Goal: Task Accomplishment & Management: Use online tool/utility

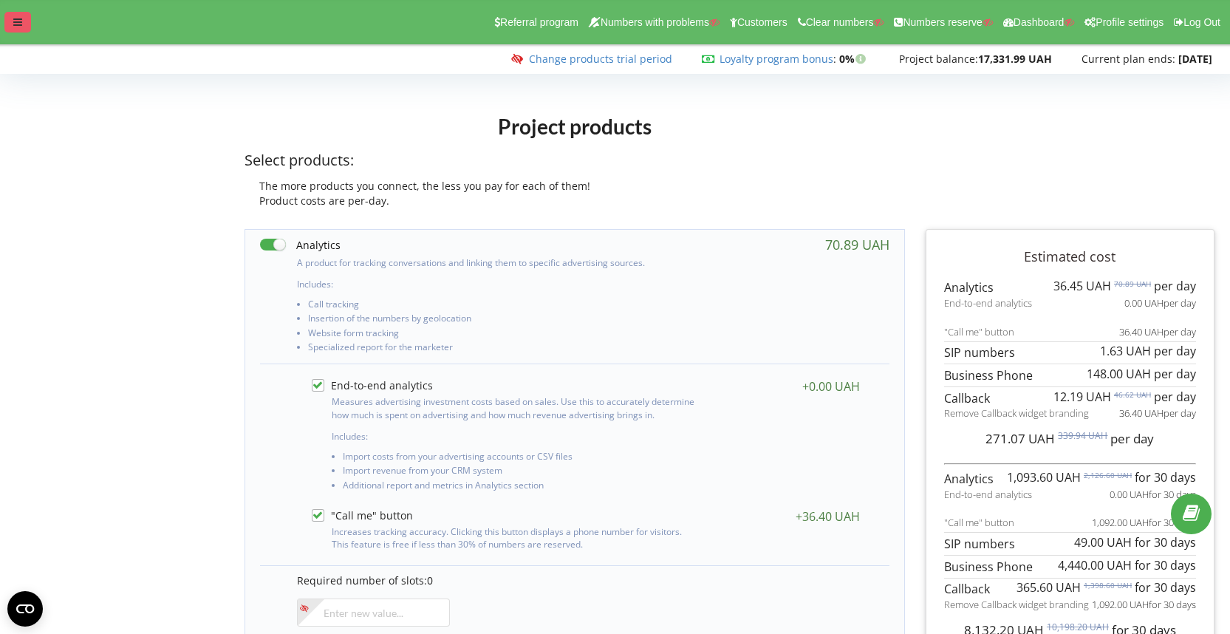
click at [17, 22] on icon at bounding box center [17, 22] width 9 height 10
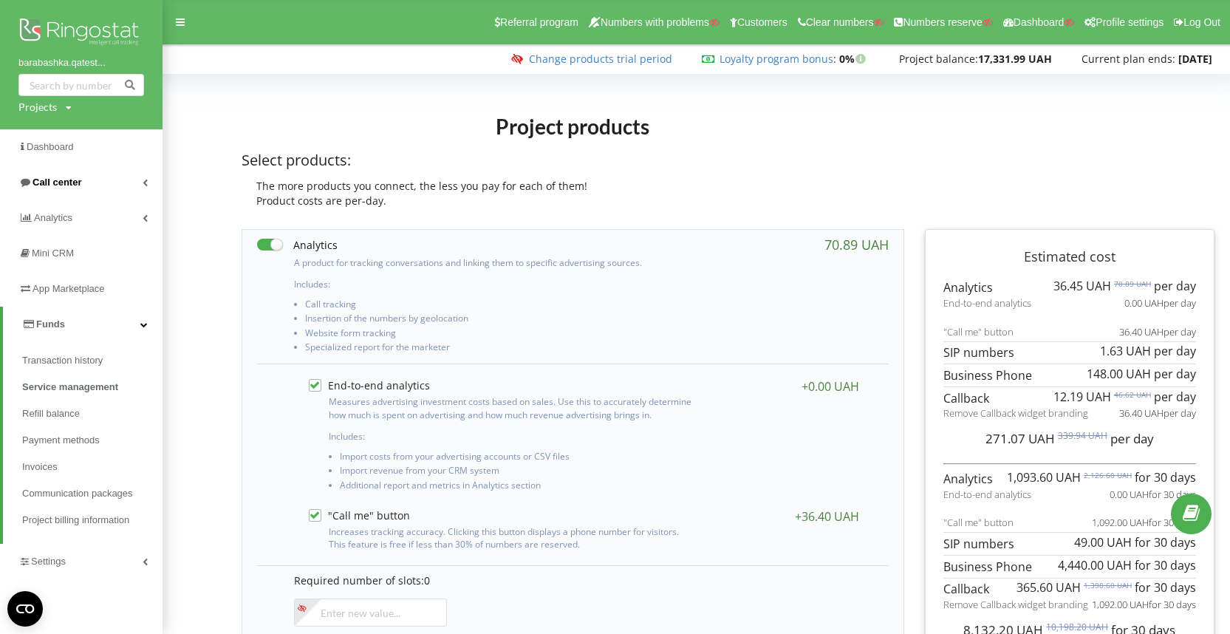
click at [104, 179] on link "Call center" at bounding box center [81, 182] width 162 height 35
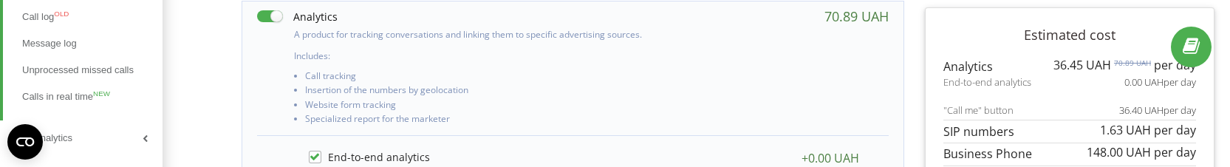
scroll to position [231, 0]
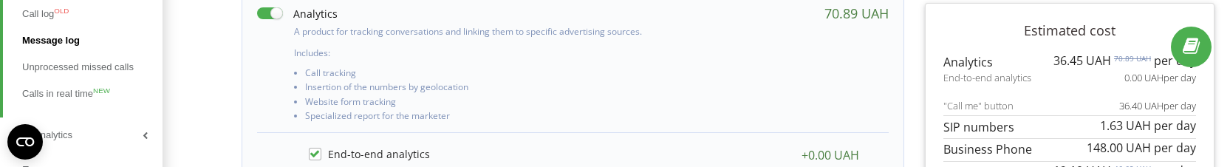
click at [61, 37] on span "Message log" at bounding box center [51, 40] width 58 height 15
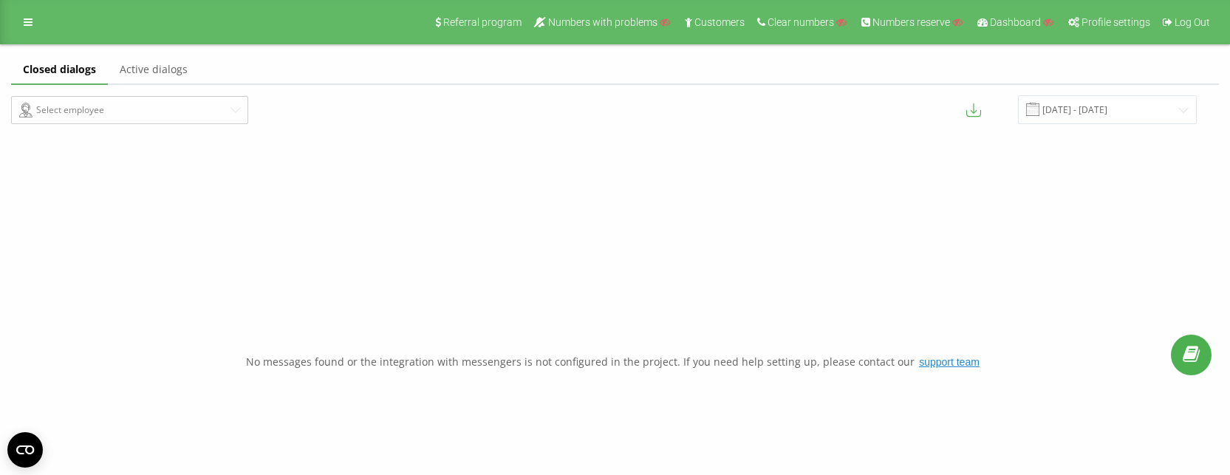
click at [172, 67] on link "Active dialogs" at bounding box center [154, 70] width 92 height 30
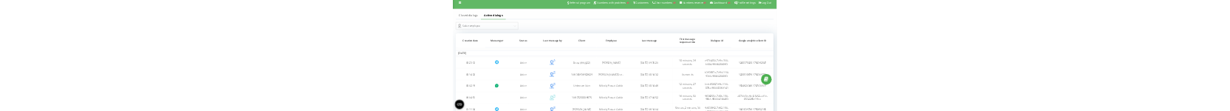
scroll to position [17, 0]
